Goal: Find specific page/section: Find specific page/section

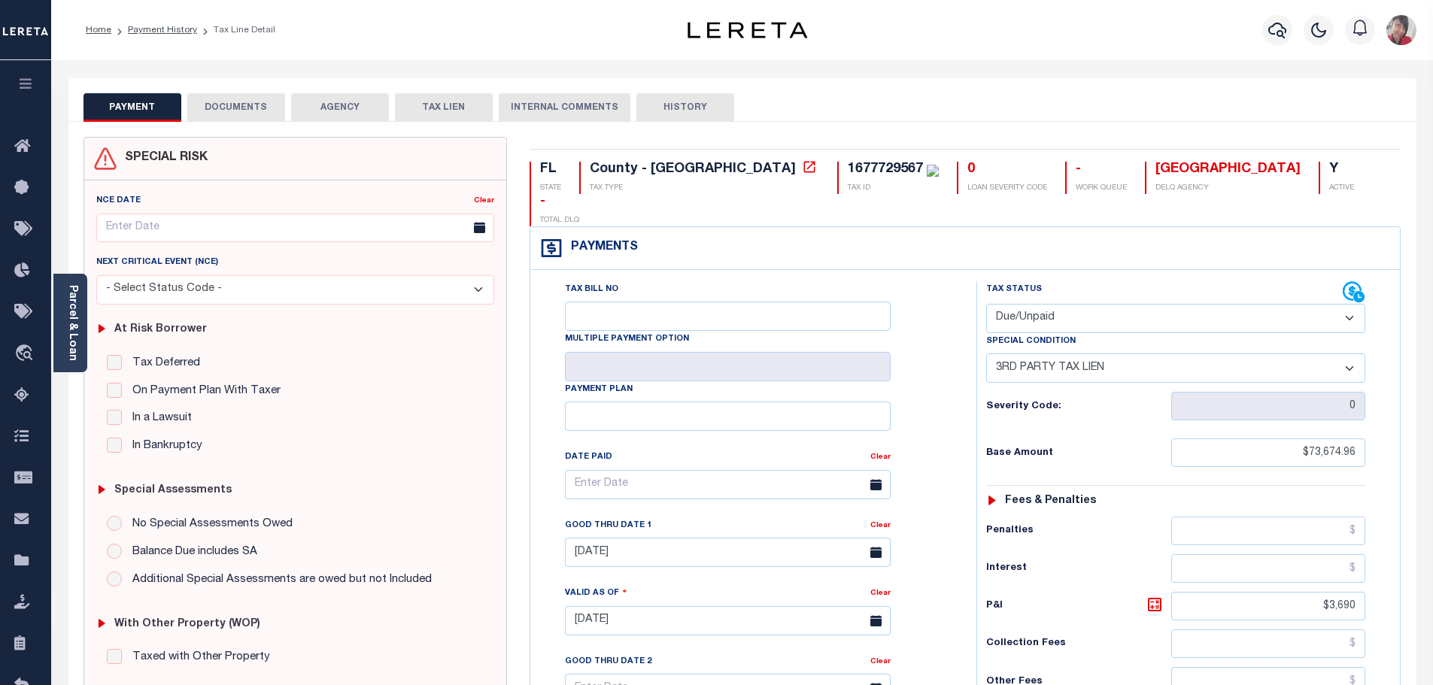
select select "DUE"
select select "20"
click at [369, 38] on div "Home Payment History Tax Line Detail" at bounding box center [355, 30] width 562 height 32
click at [34, 86] on icon "button" at bounding box center [25, 84] width 17 height 14
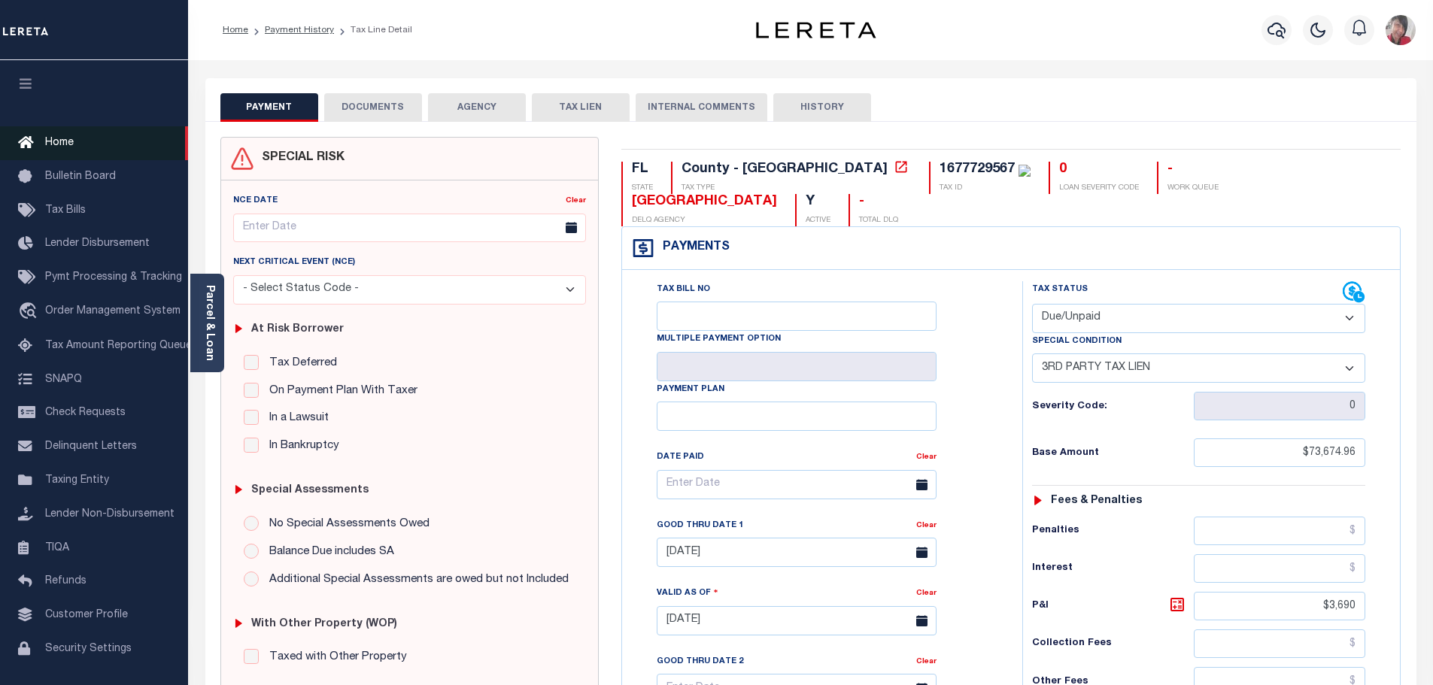
click at [56, 150] on link "Home" at bounding box center [94, 143] width 188 height 34
